Goal: Find specific page/section: Find specific page/section

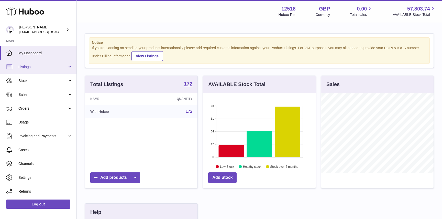
scroll to position [80, 112]
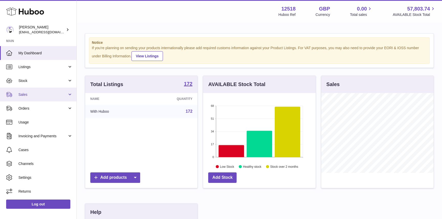
click at [24, 91] on link "Sales" at bounding box center [38, 94] width 76 height 14
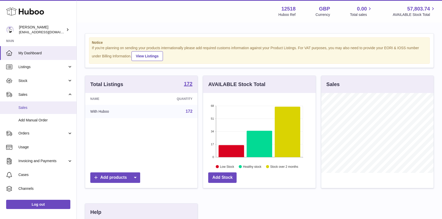
click at [26, 112] on link "Sales" at bounding box center [38, 107] width 76 height 13
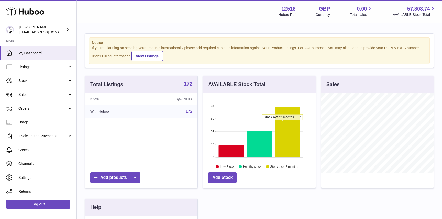
scroll to position [80, 112]
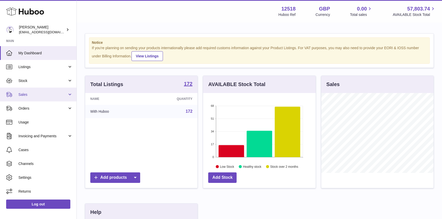
click at [25, 98] on link "Sales" at bounding box center [38, 94] width 76 height 14
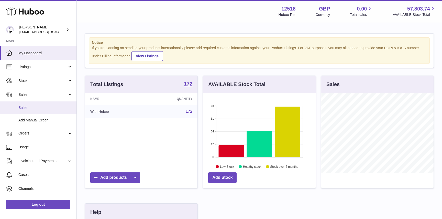
click at [28, 108] on span "Sales" at bounding box center [45, 107] width 54 height 5
